Goal: Task Accomplishment & Management: Manage account settings

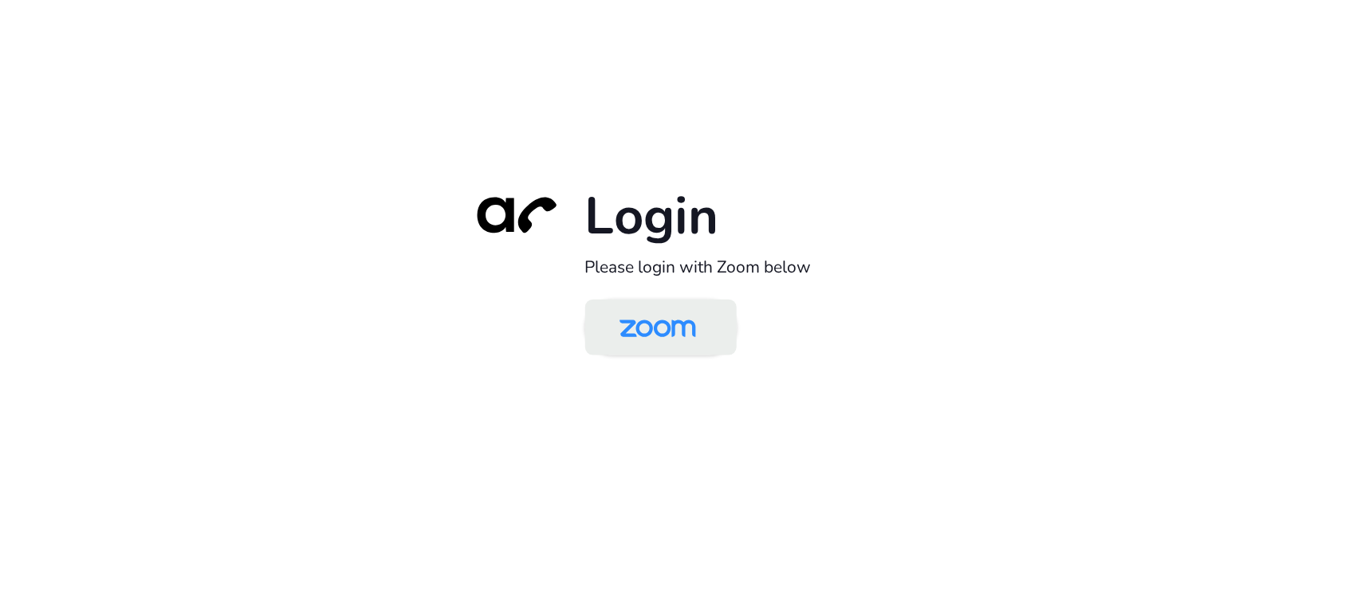
click at [672, 301] on link at bounding box center [660, 327] width 151 height 56
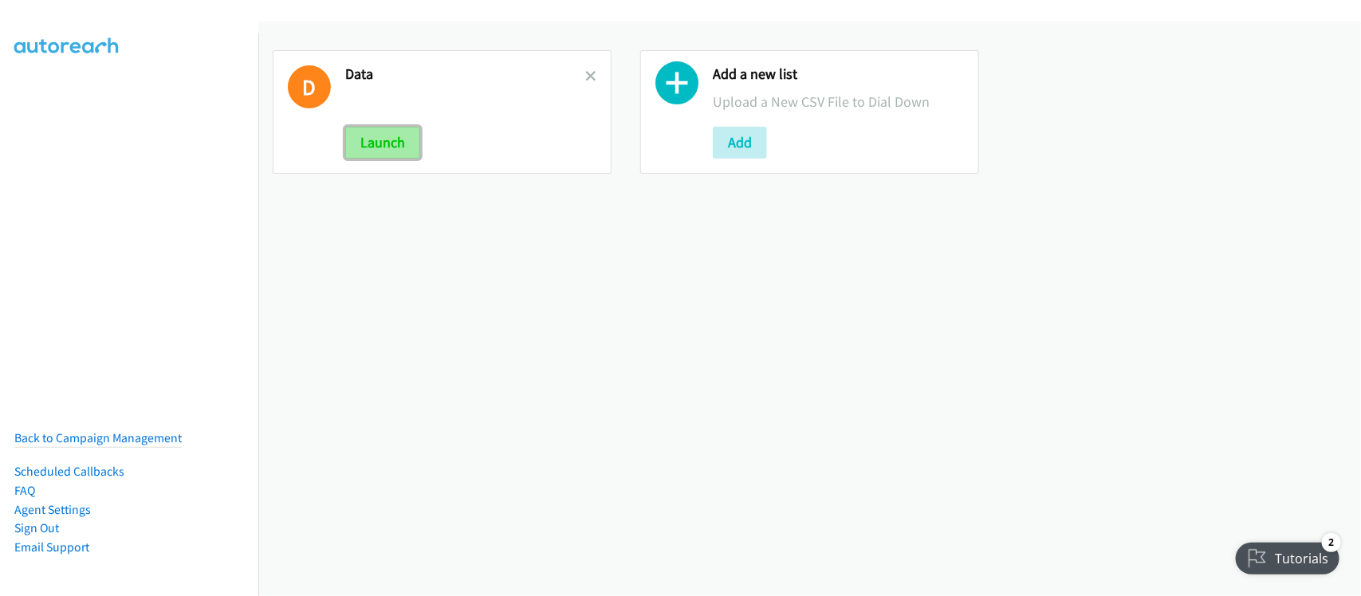
click at [407, 140] on button "Launch" at bounding box center [382, 143] width 75 height 32
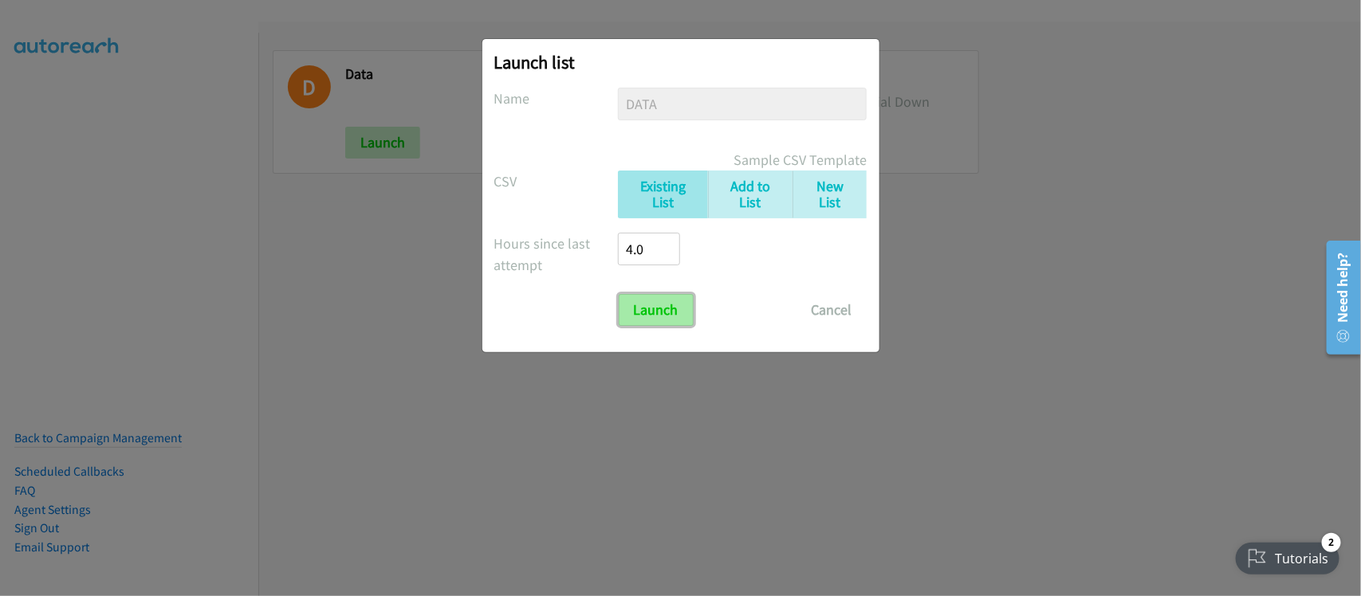
click at [664, 305] on input "Launch" at bounding box center [656, 310] width 75 height 32
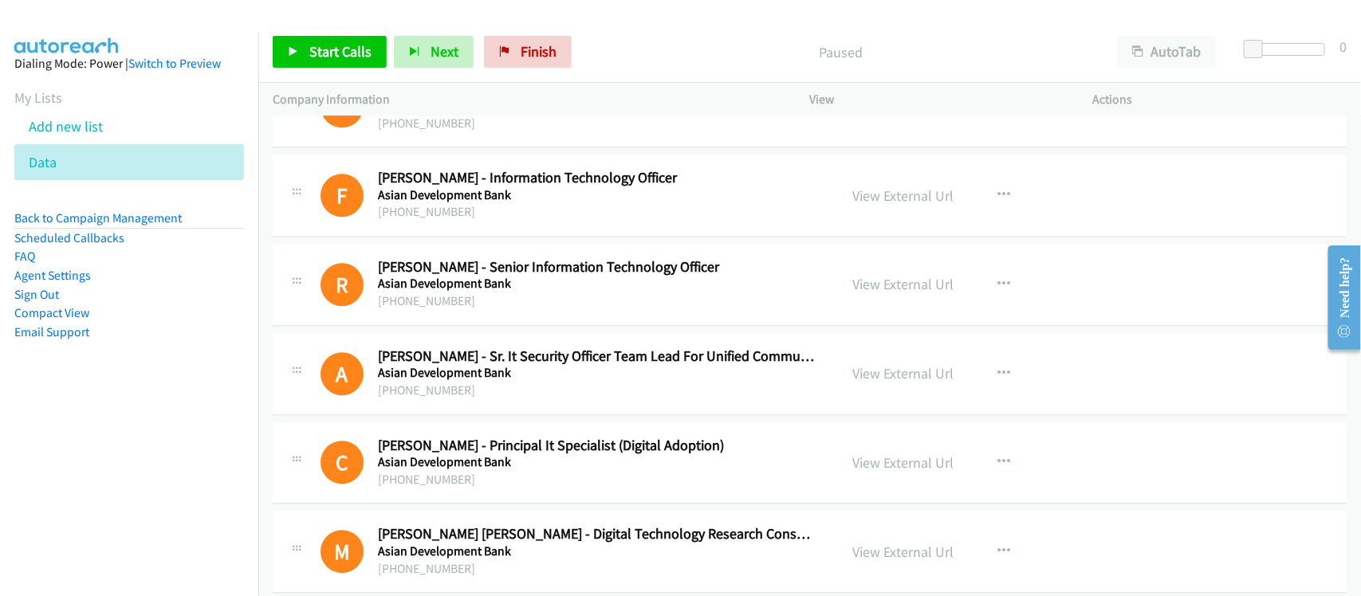
scroll to position [7872, 0]
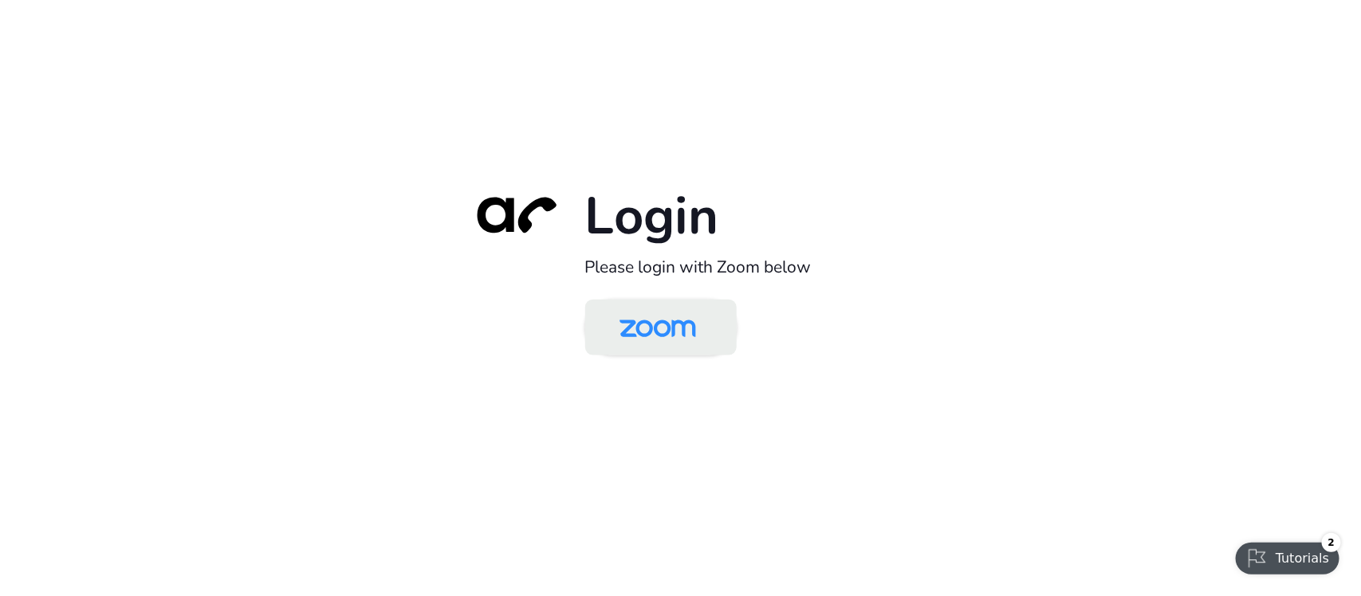
click at [686, 333] on img at bounding box center [658, 329] width 110 height 52
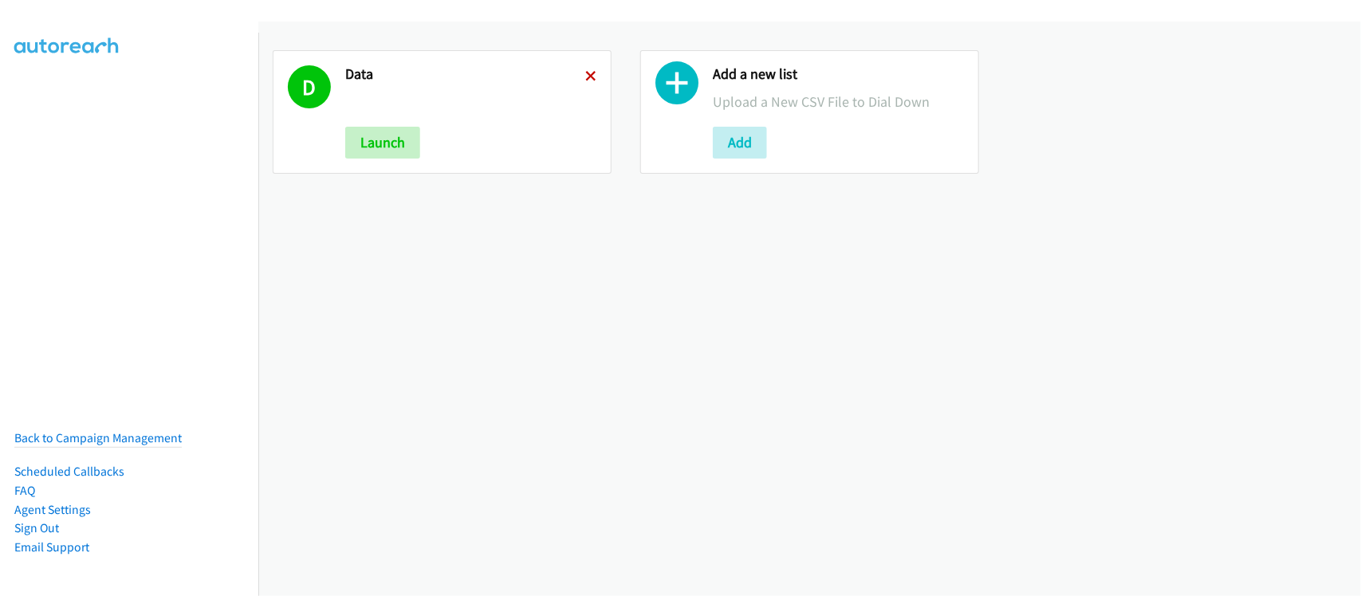
click at [585, 72] on icon at bounding box center [590, 77] width 11 height 11
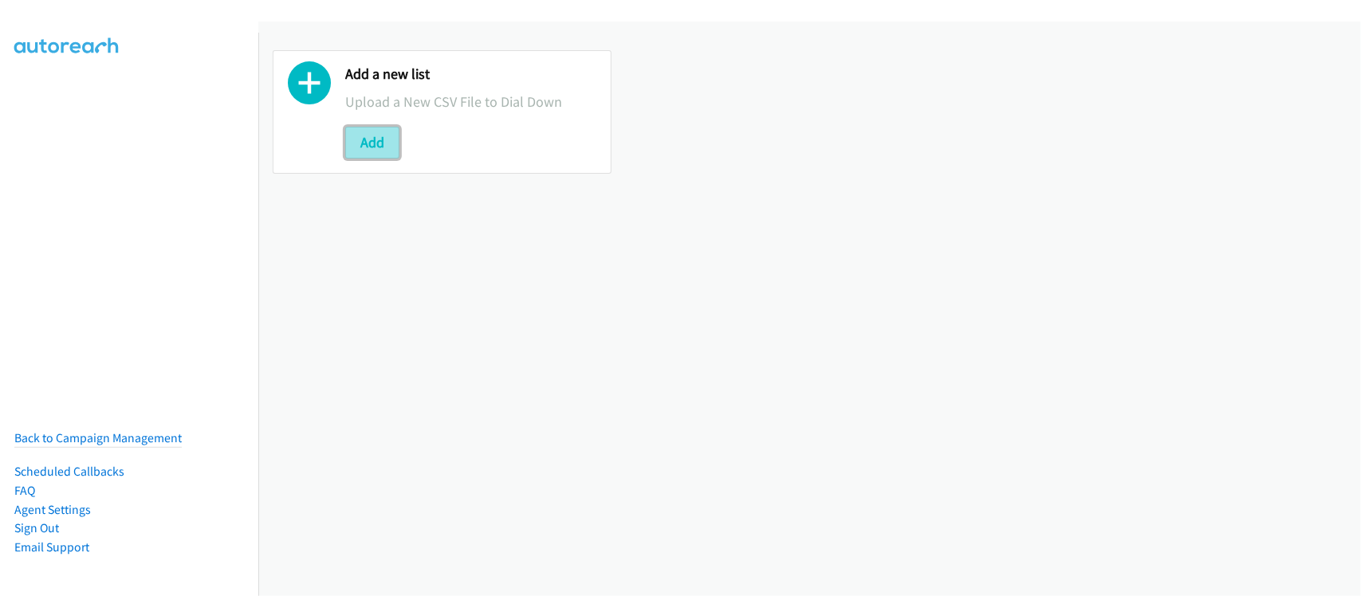
click at [381, 145] on button "Add" at bounding box center [372, 143] width 54 height 32
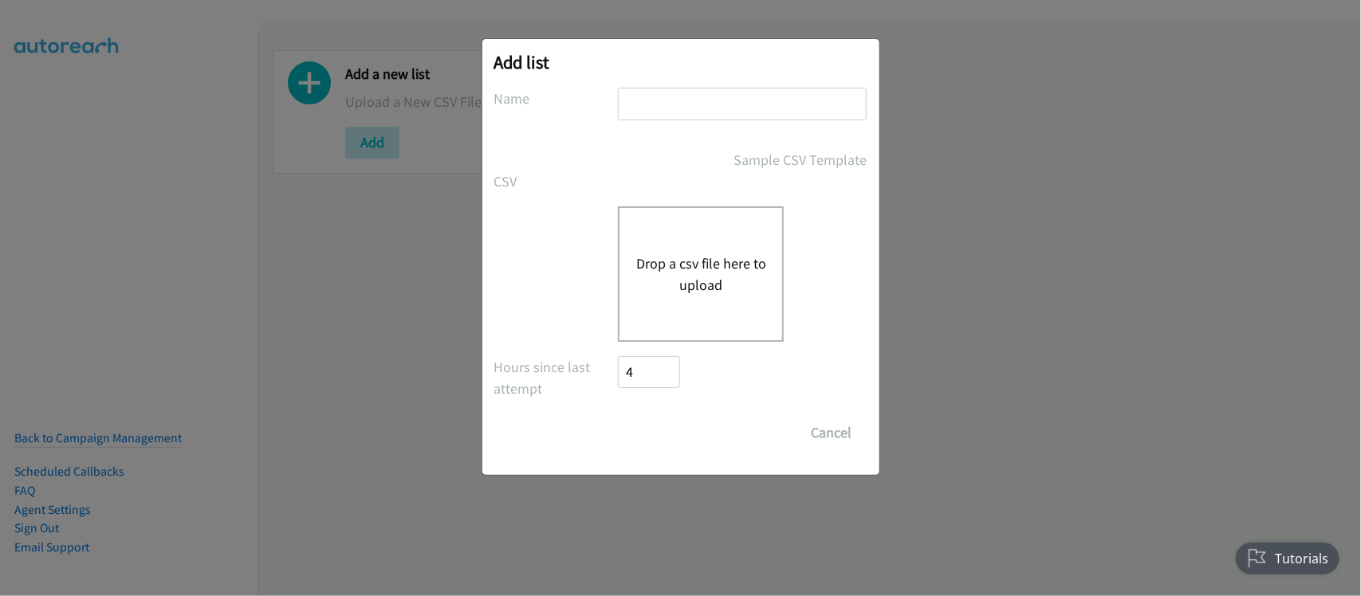
click at [683, 94] on input "text" at bounding box center [742, 104] width 249 height 33
type input "DATA"
click at [680, 249] on div "Drop a csv file here to upload" at bounding box center [701, 274] width 166 height 136
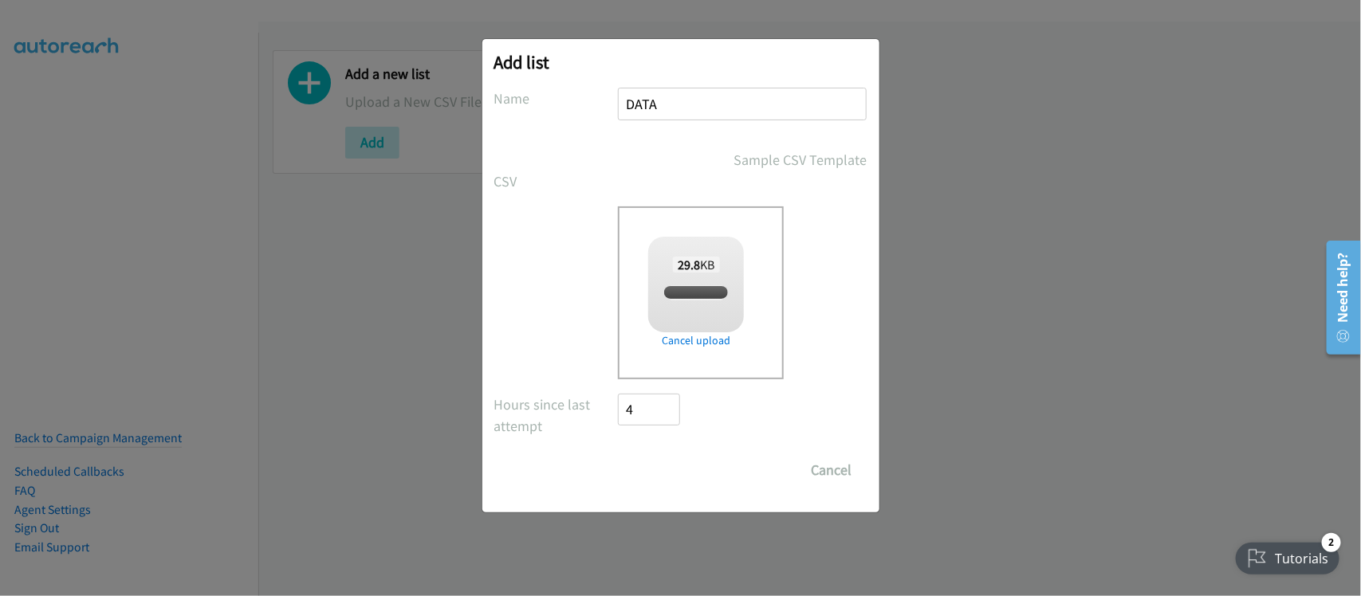
checkbox input "true"
click at [666, 466] on input "Save List" at bounding box center [661, 470] width 84 height 32
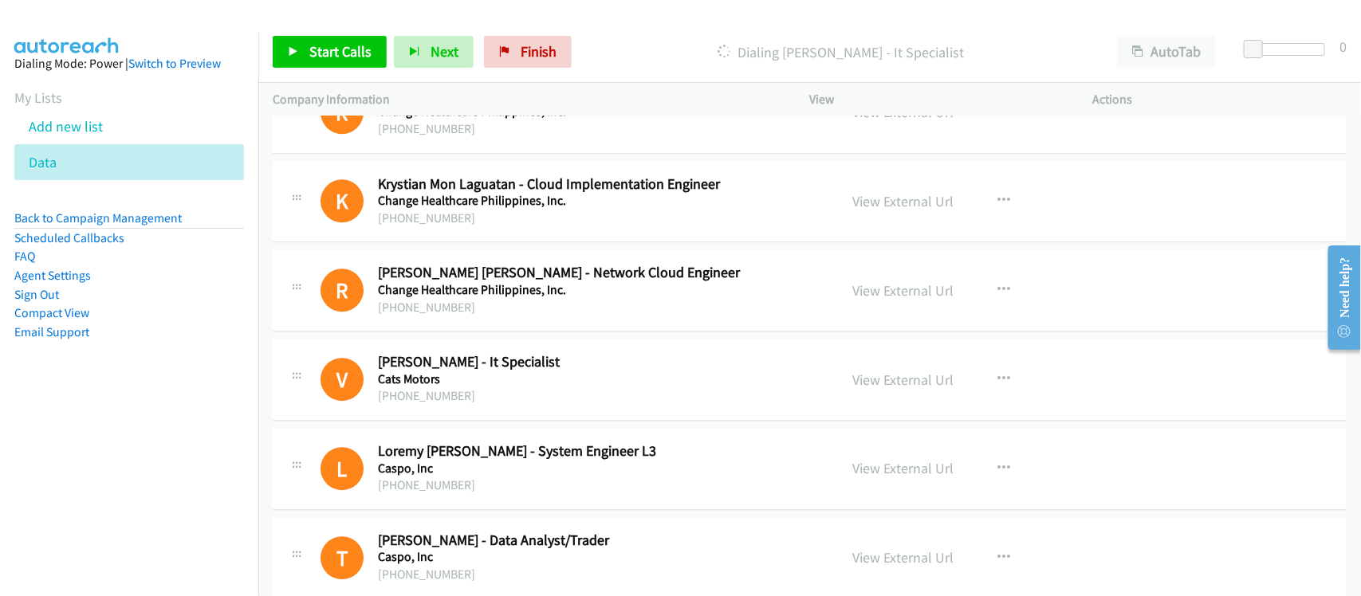
scroll to position [4484, 0]
